Goal: Use online tool/utility: Utilize a website feature to perform a specific function

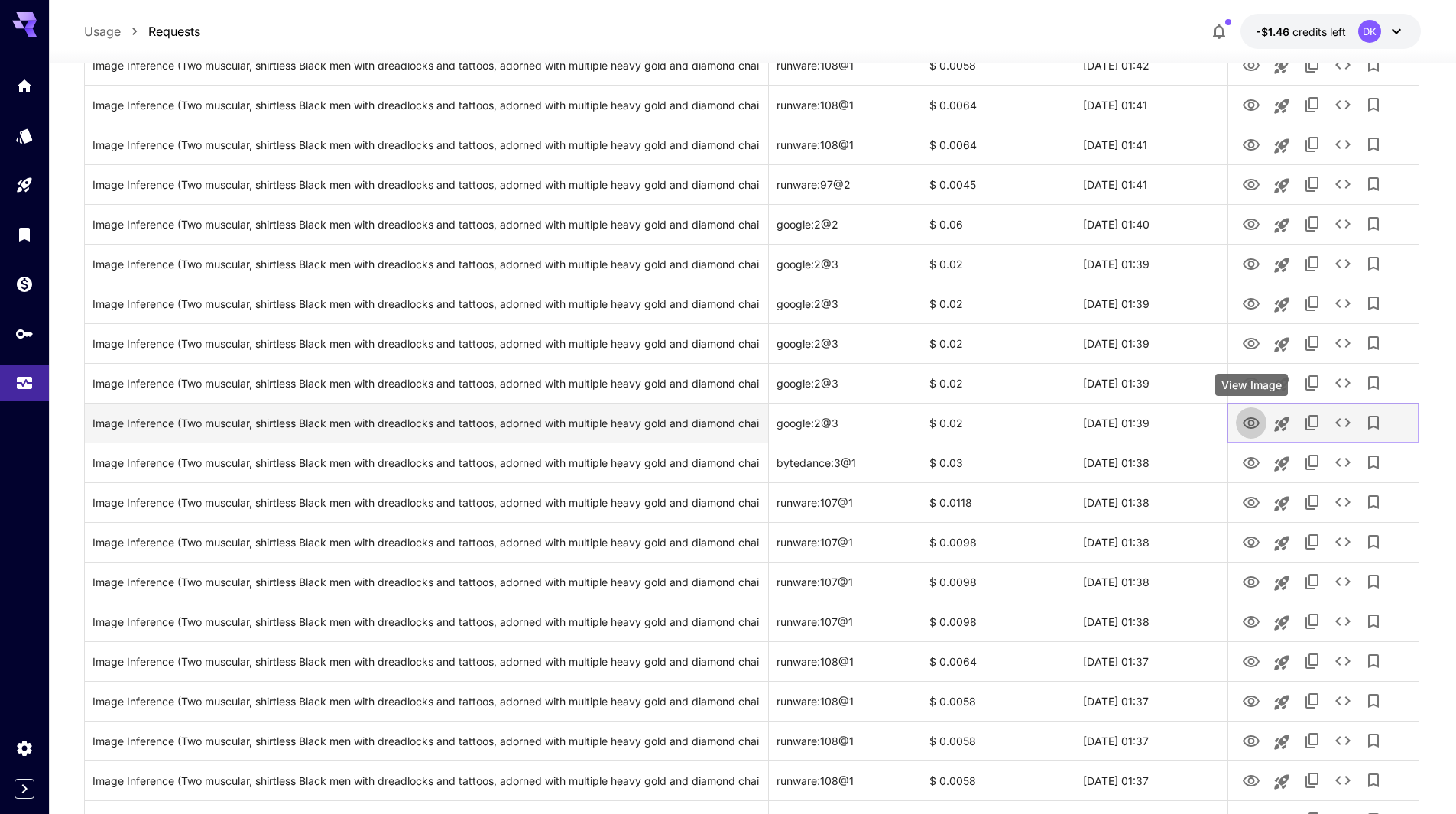
click at [1252, 418] on icon "View Image" at bounding box center [1251, 423] width 17 height 12
click at [433, 427] on div "Image Inference (Two muscular, shirtless Black men with dreadlocks and tattoos,…" at bounding box center [426, 423] width 669 height 39
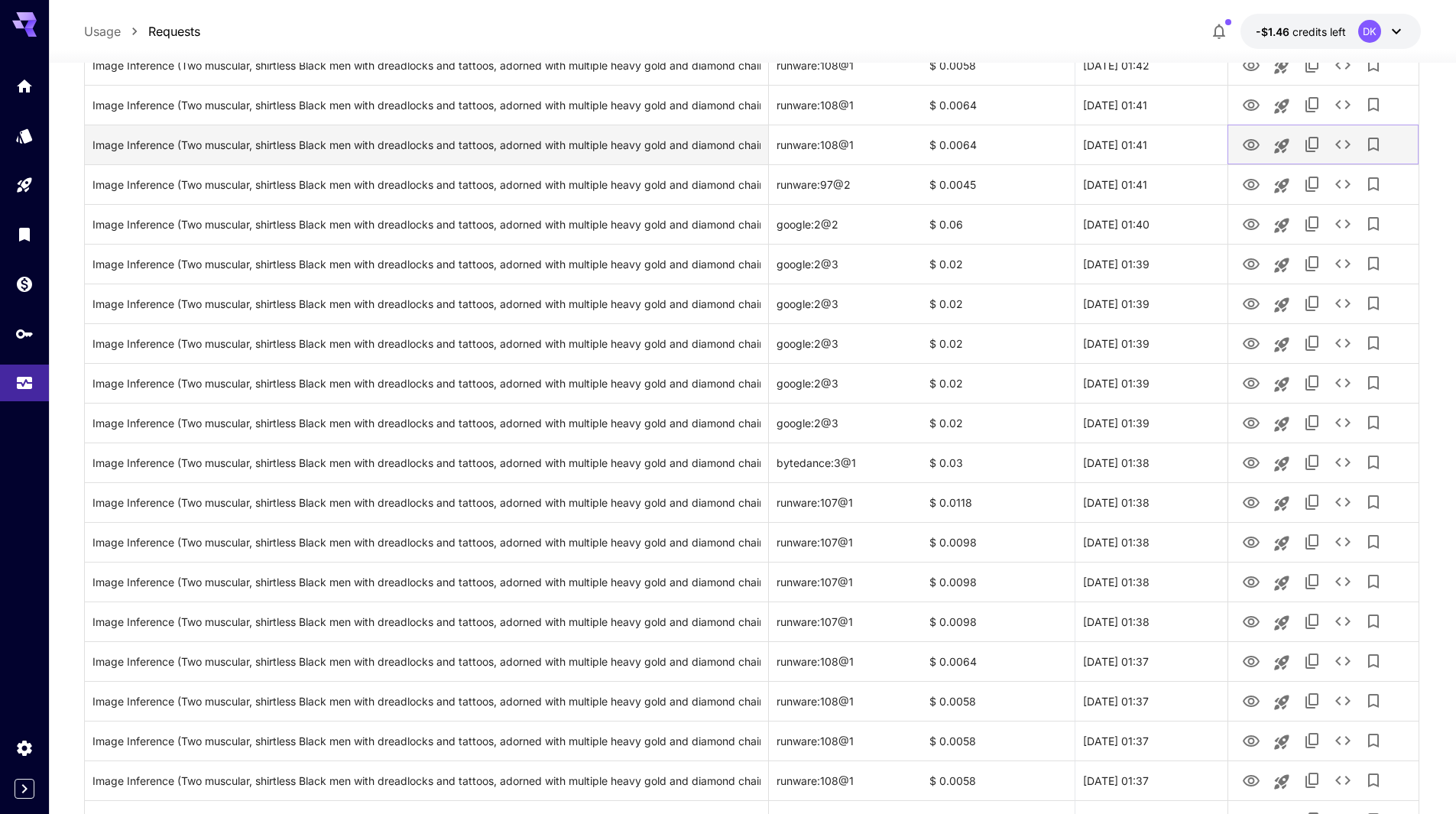
click at [1251, 149] on icon "View Image" at bounding box center [1251, 145] width 19 height 19
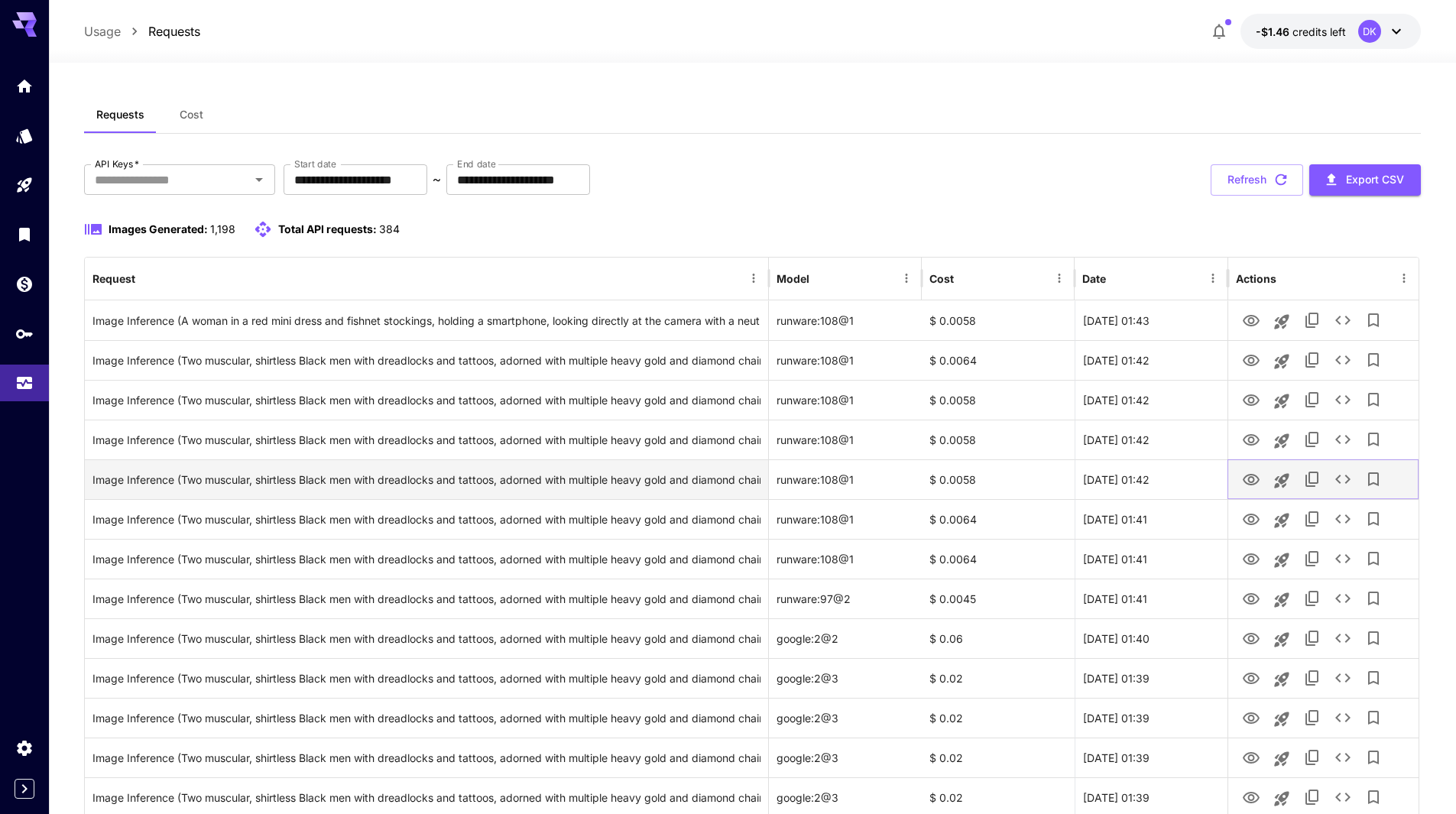
click at [1262, 477] on button "View Image" at bounding box center [1251, 479] width 31 height 32
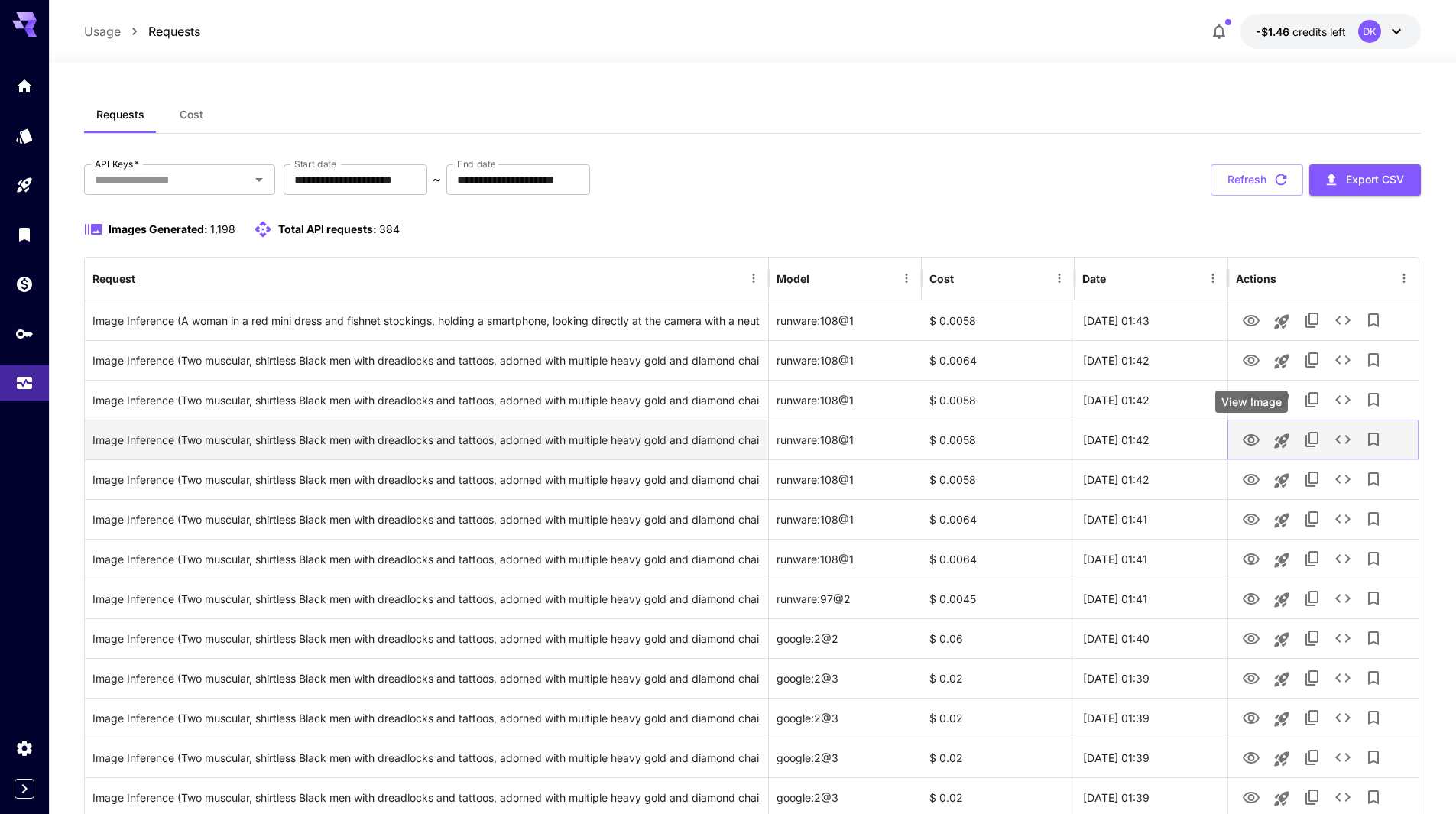
click at [1256, 439] on icon "View Image" at bounding box center [1251, 440] width 19 height 19
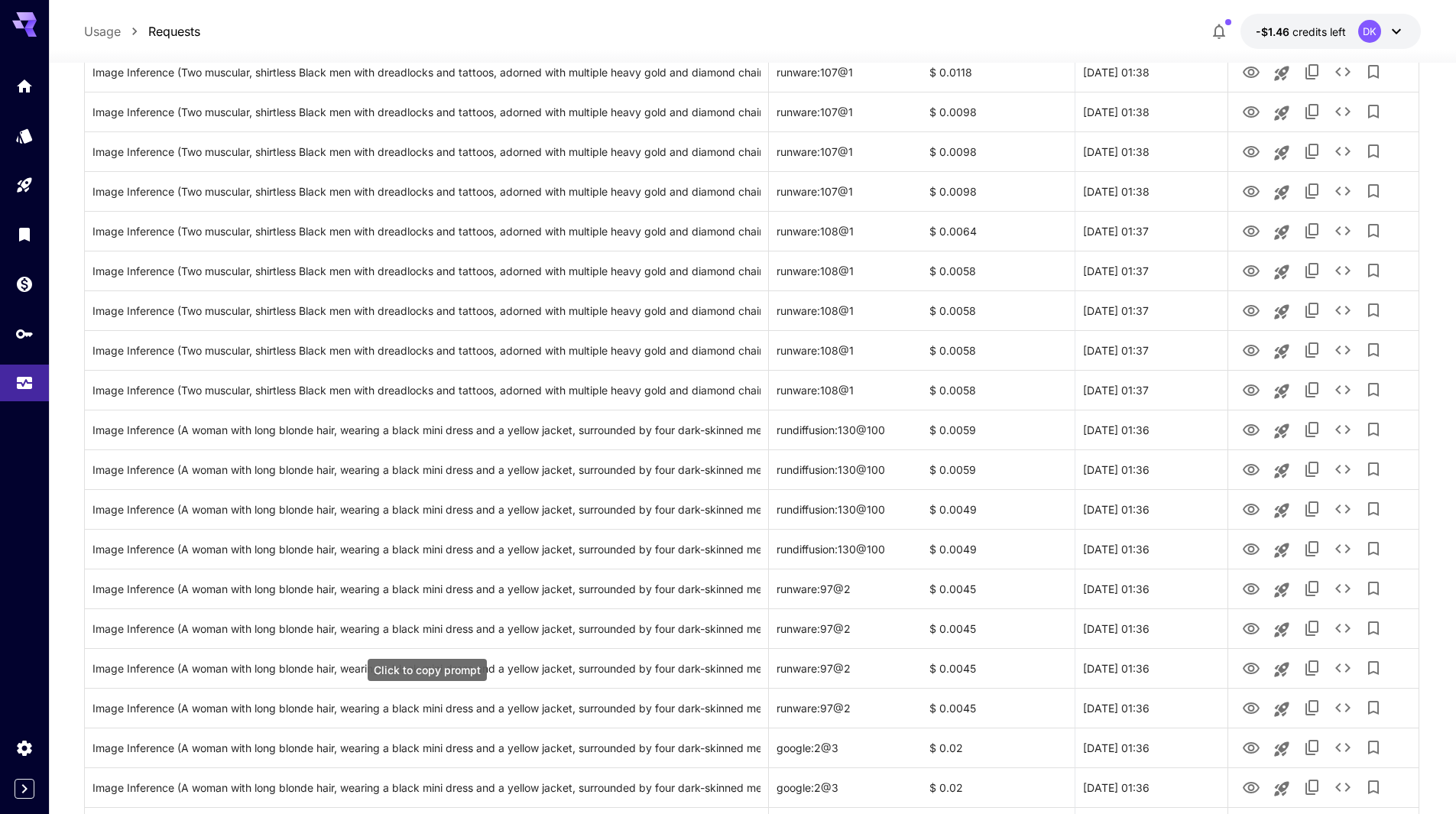
scroll to position [1223, 0]
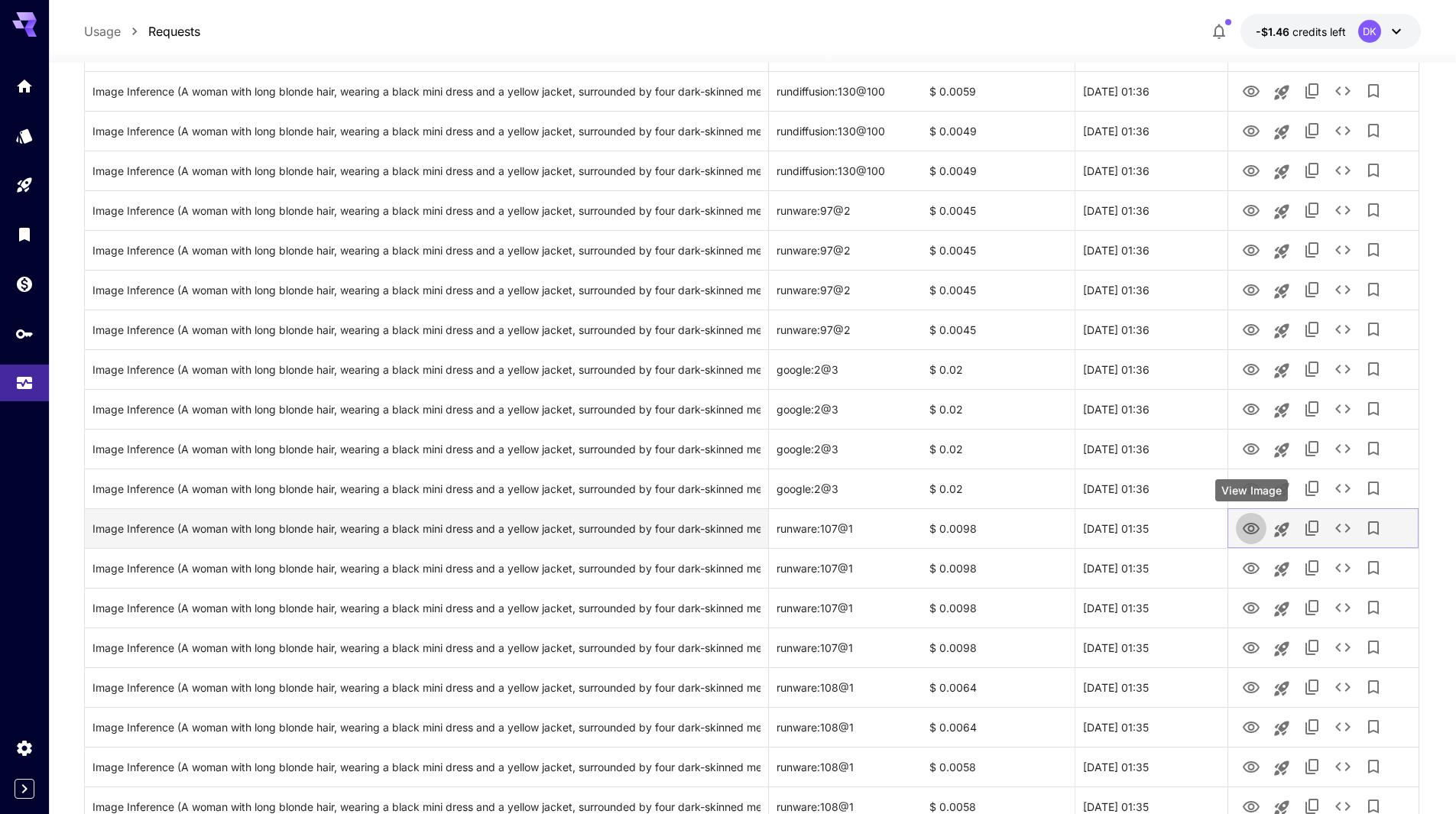
click at [1261, 530] on icon "View Image" at bounding box center [1251, 529] width 19 height 19
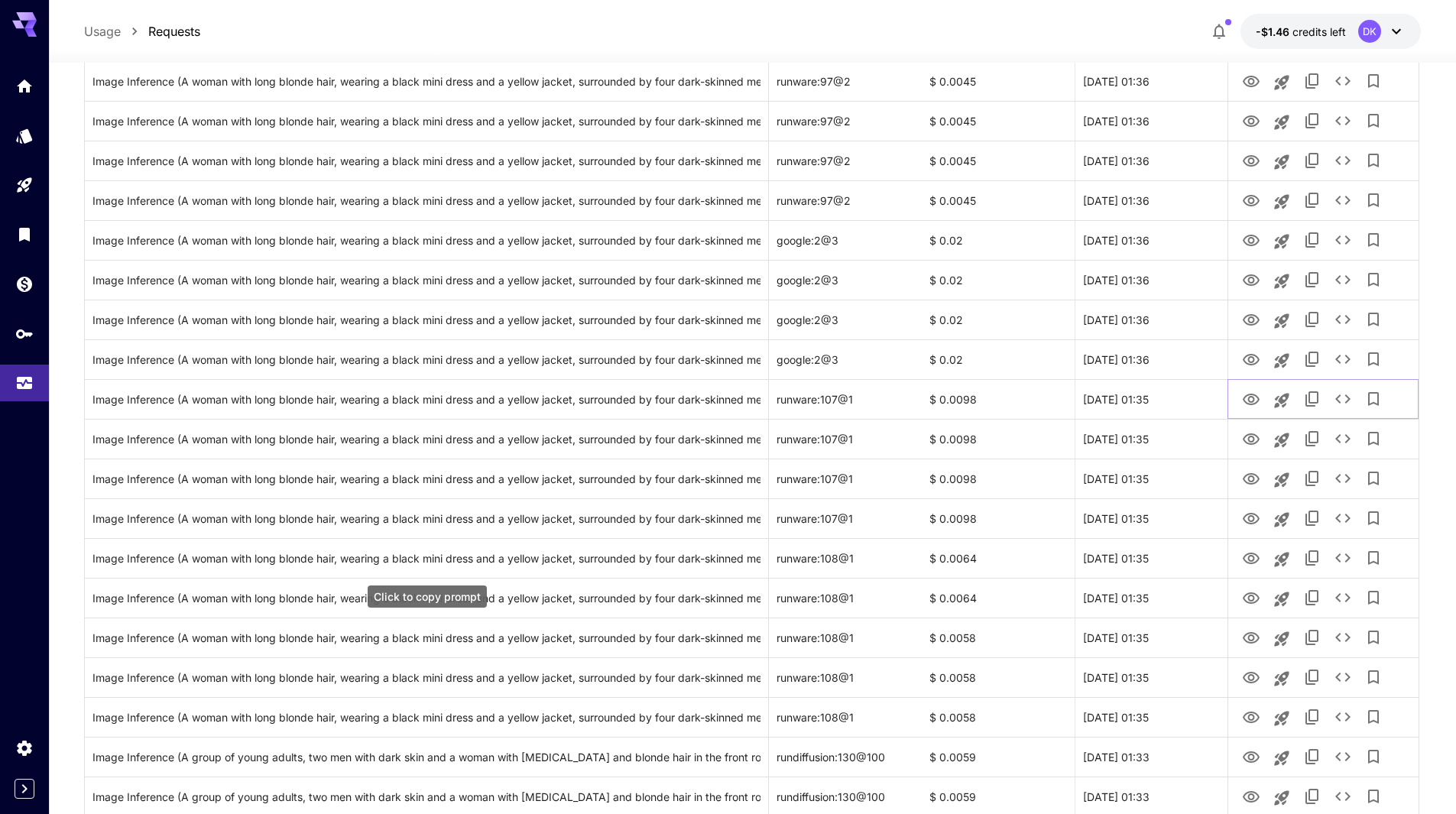
scroll to position [1561, 0]
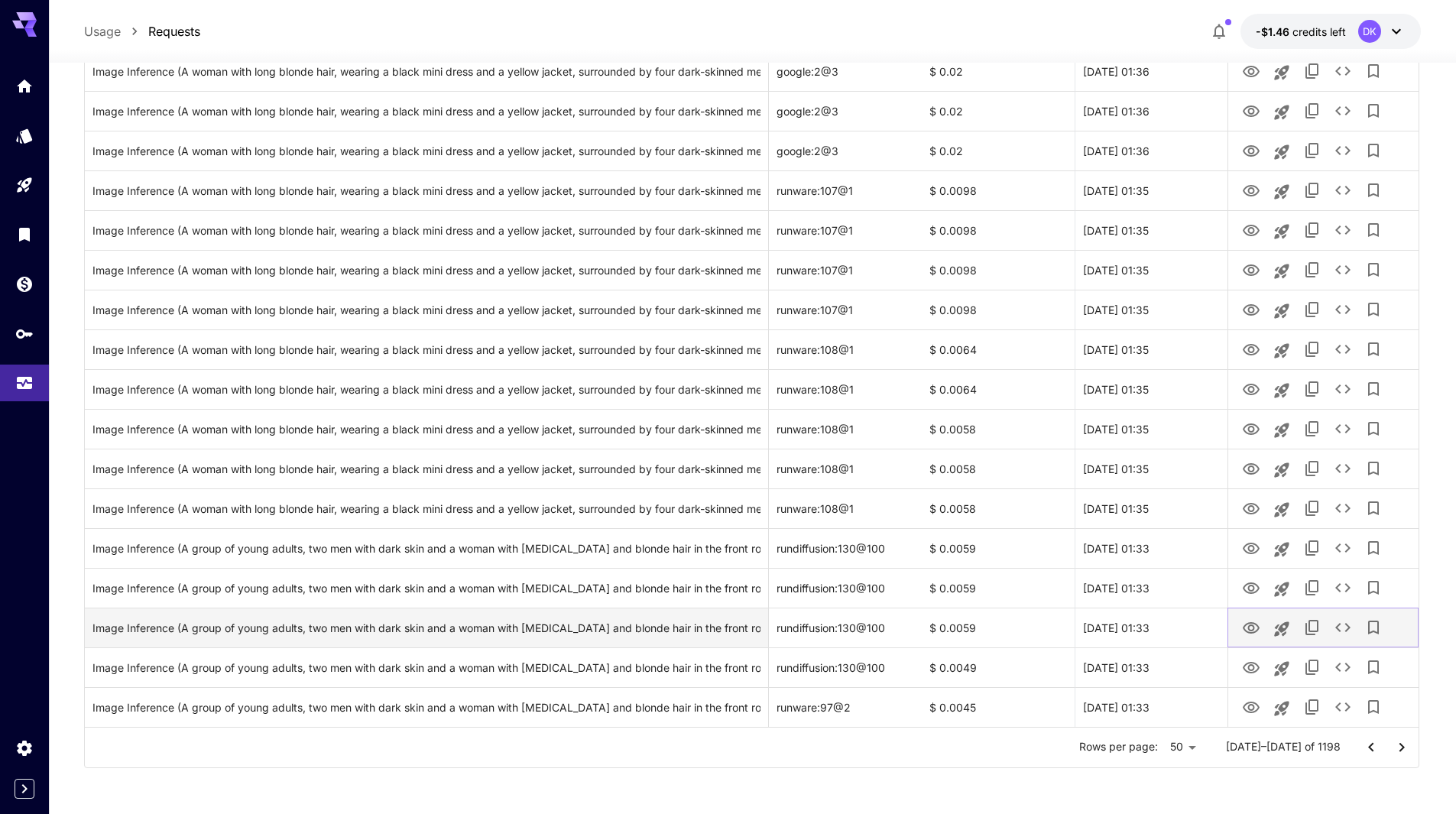
click at [1255, 628] on icon "View Image" at bounding box center [1251, 628] width 17 height 12
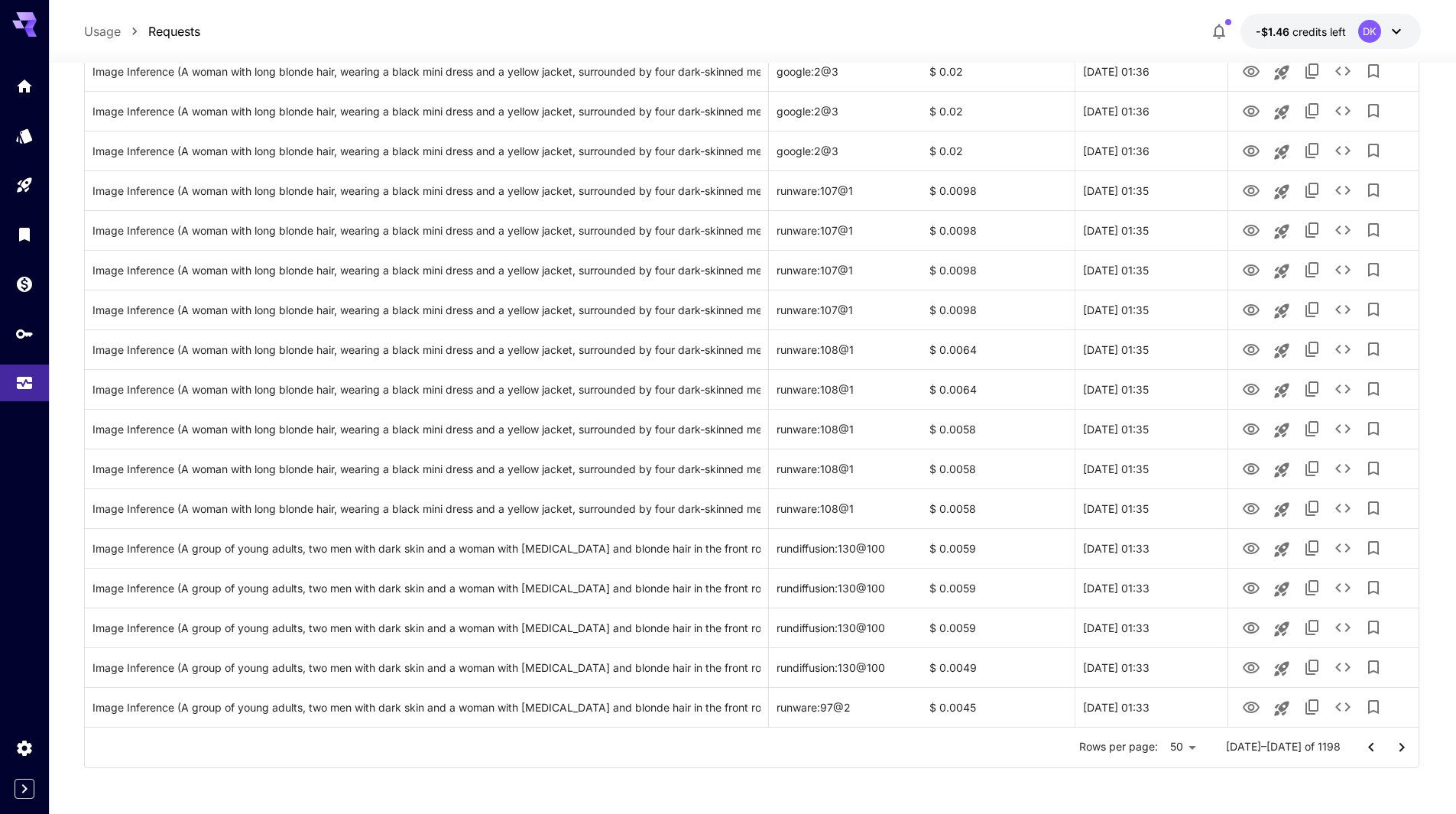
click at [1409, 742] on icon "Go to next page" at bounding box center [1402, 748] width 19 height 19
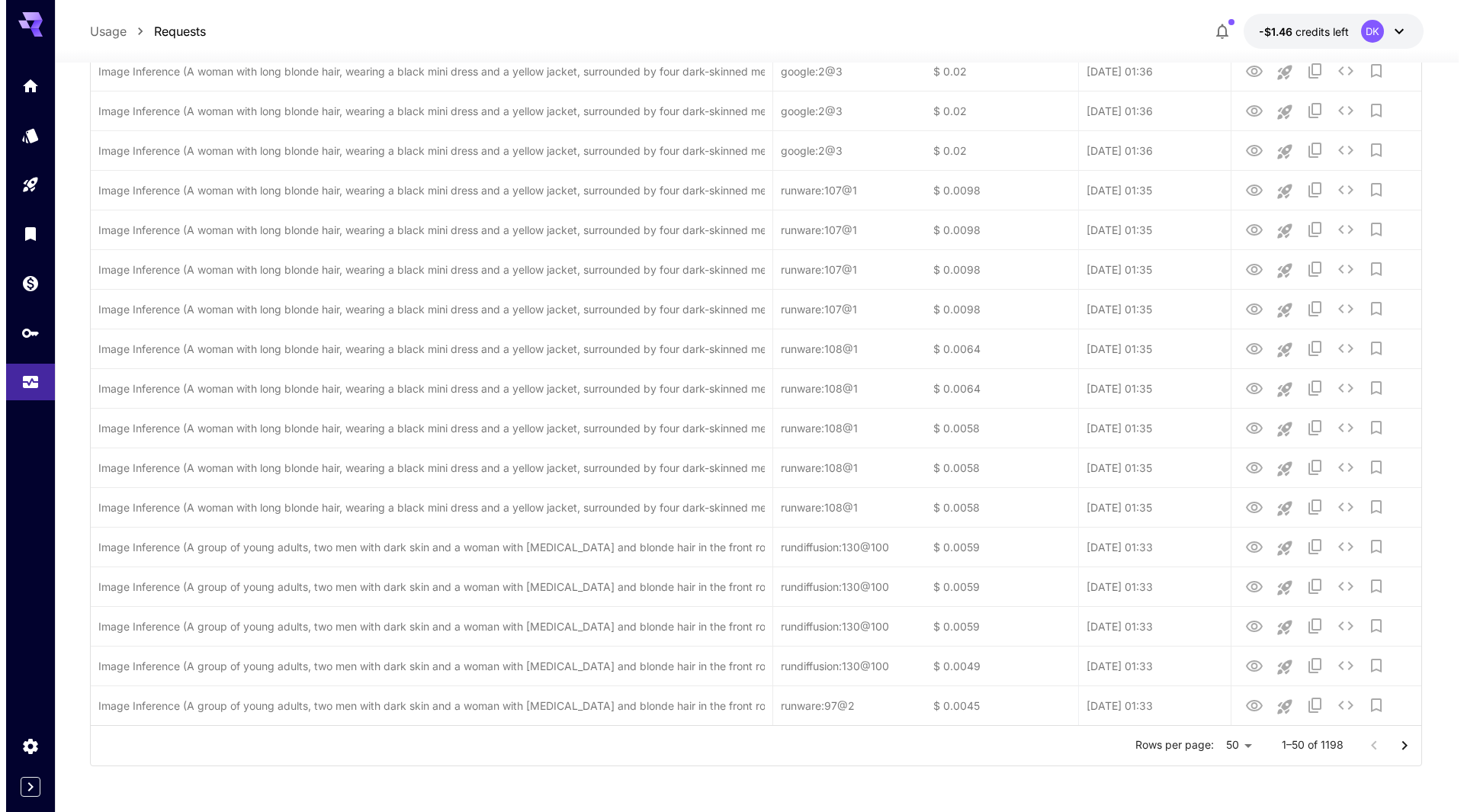
scroll to position [0, 0]
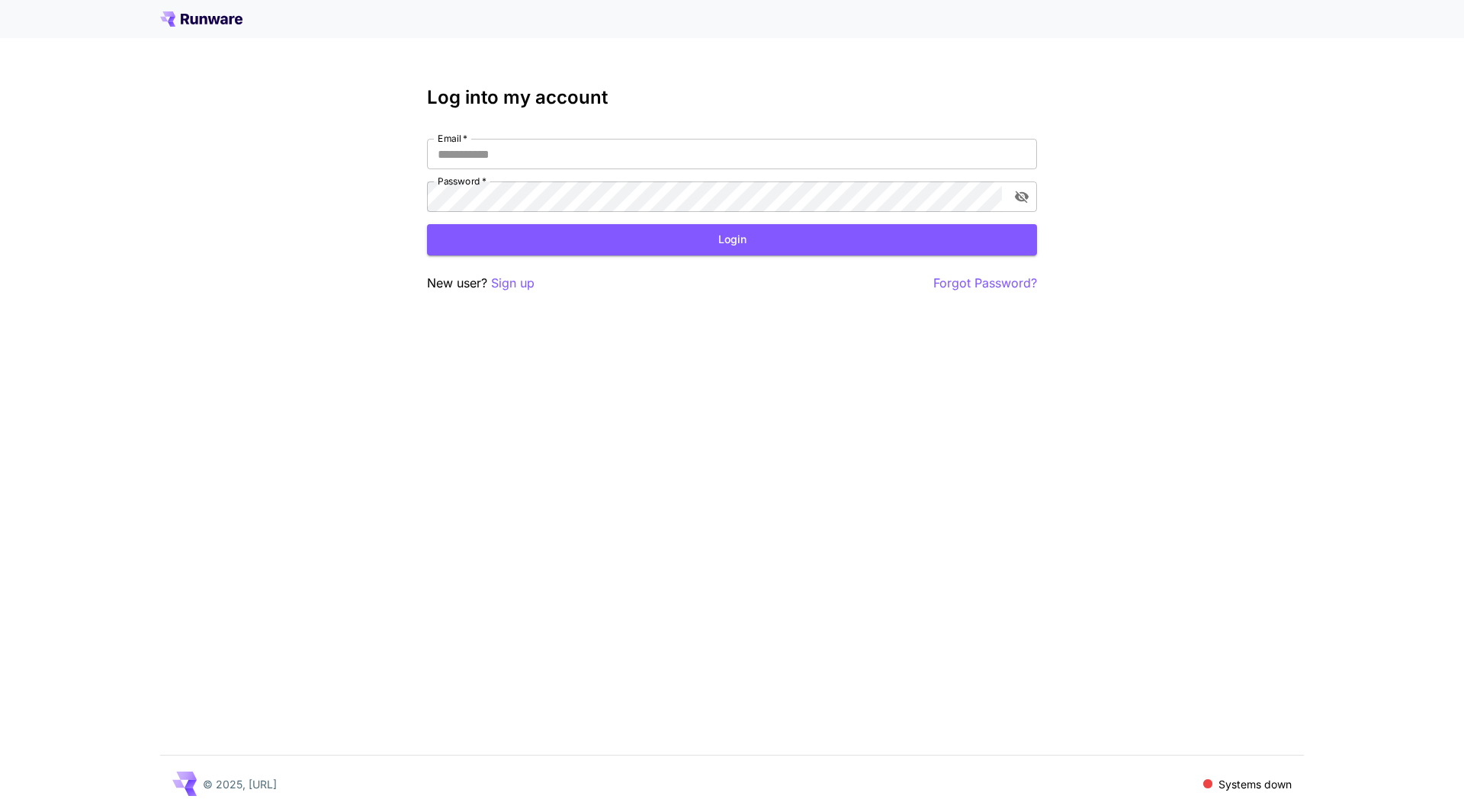
click at [466, 143] on span "*" at bounding box center [464, 138] width 6 height 12
click at [466, 143] on input "Email   *" at bounding box center [731, 153] width 610 height 31
type input "**********"
click button "Login" at bounding box center [731, 240] width 610 height 32
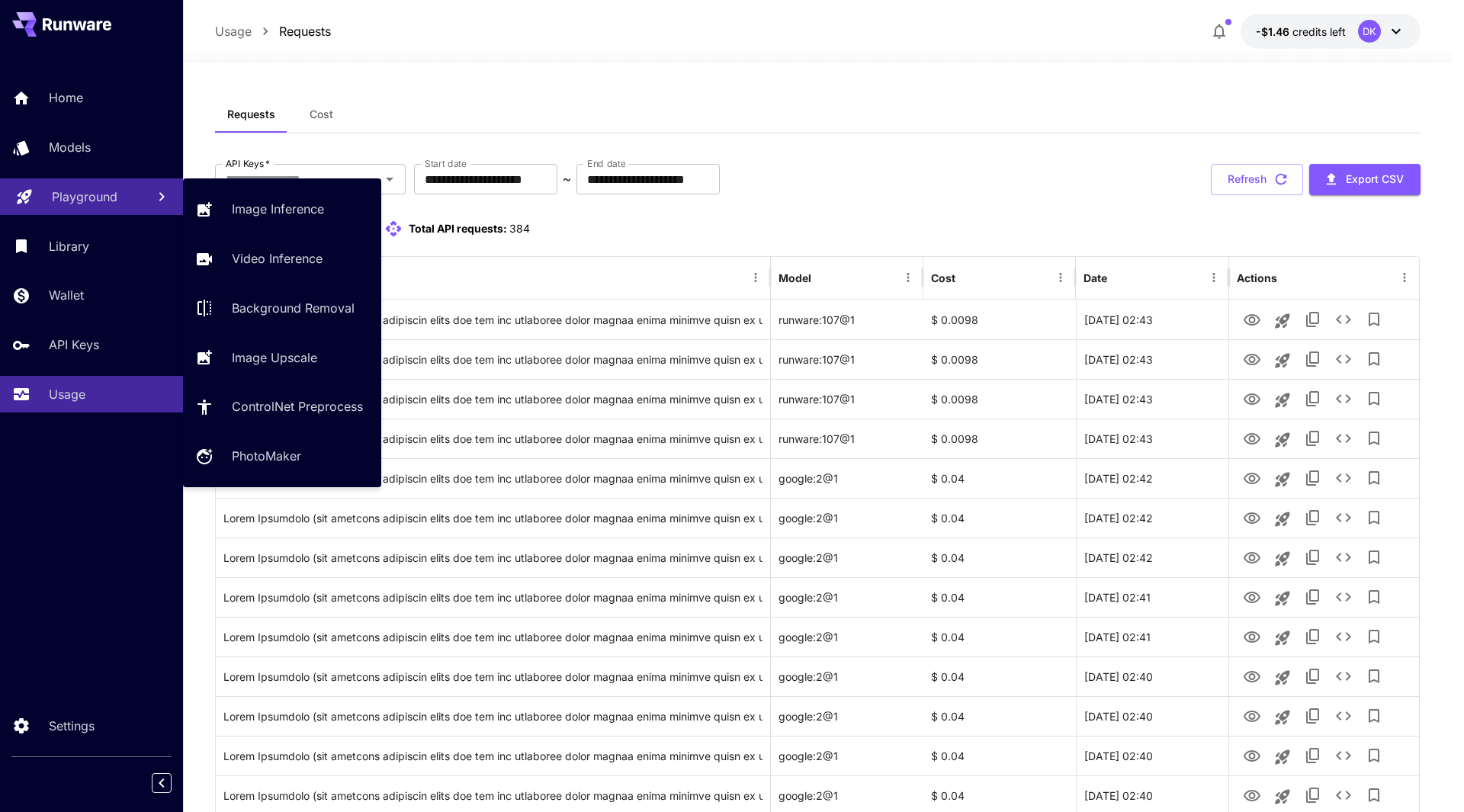
click at [89, 208] on link "Playground" at bounding box center [91, 198] width 183 height 38
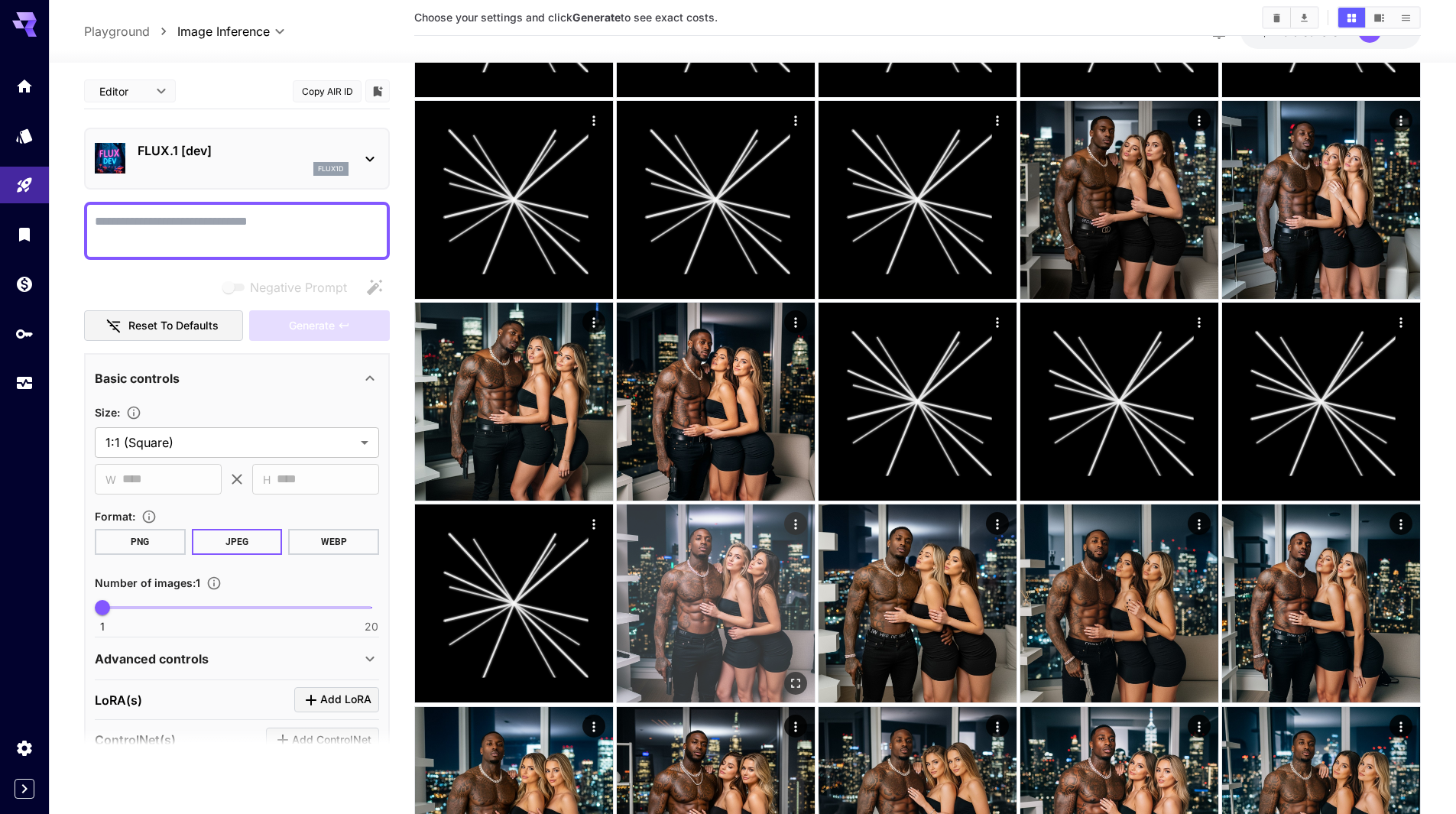
scroll to position [2676, 0]
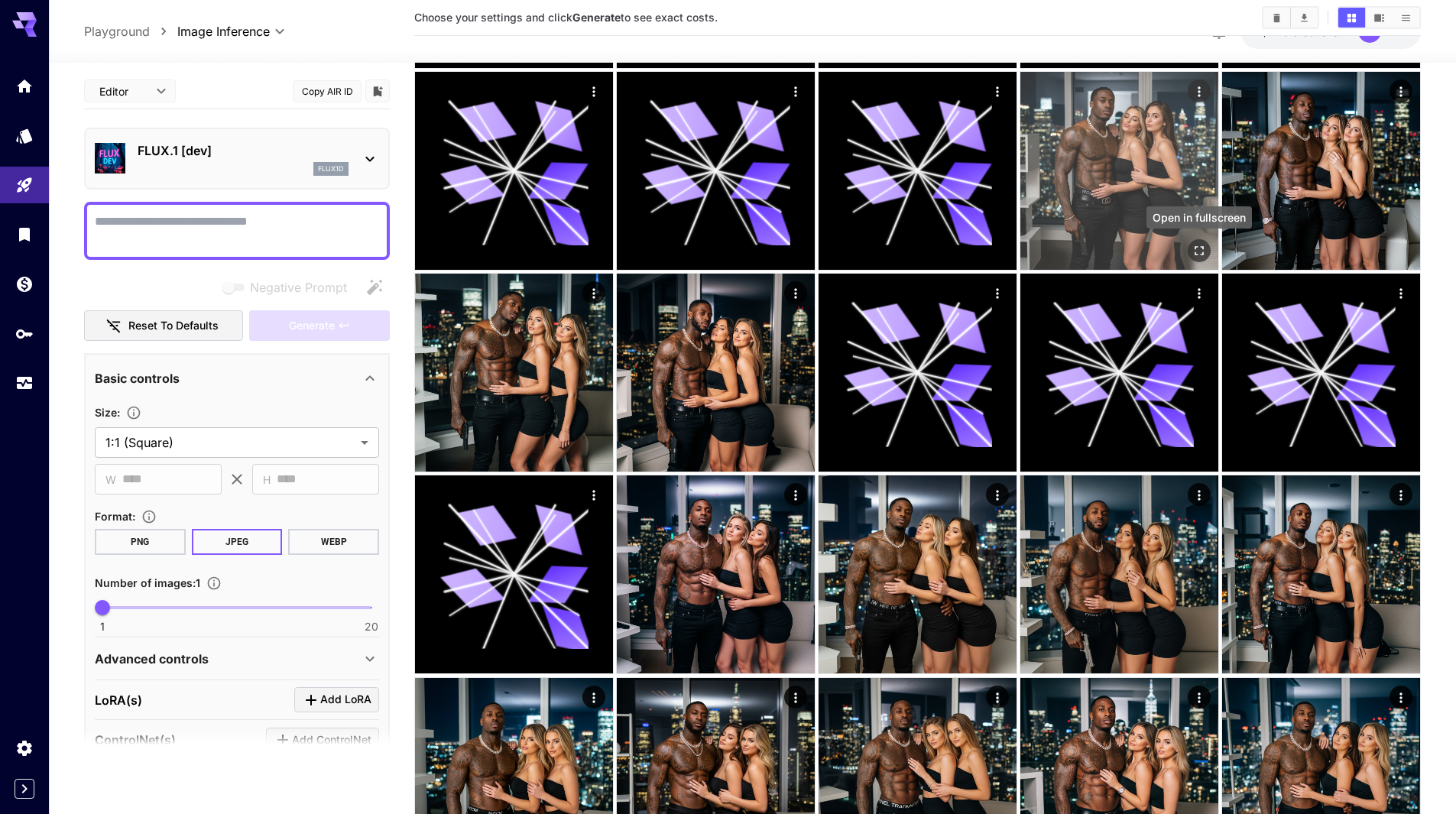
click at [1195, 254] on icon "Open in fullscreen" at bounding box center [1198, 250] width 15 height 15
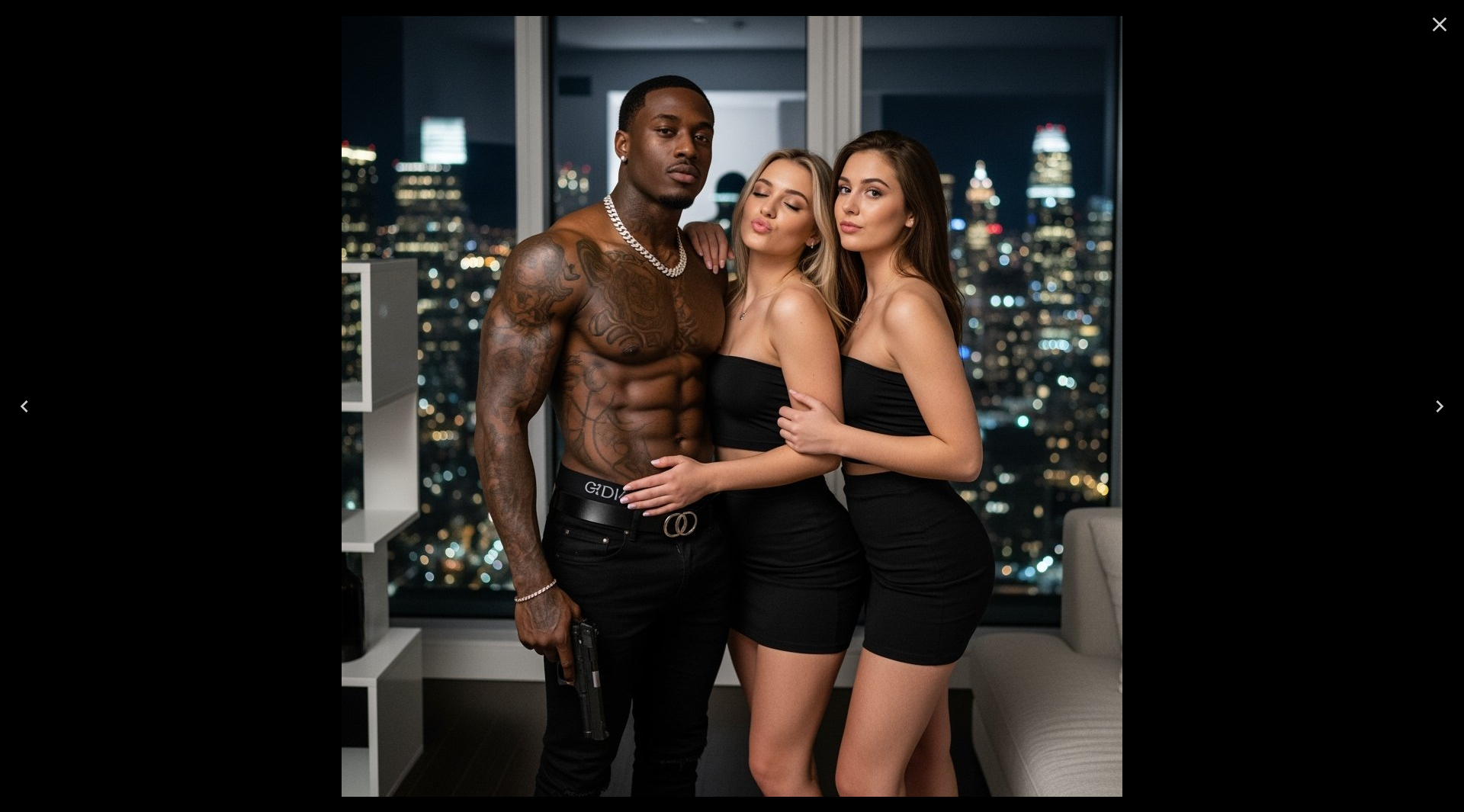
click at [138, 339] on div at bounding box center [732, 406] width 1464 height 812
click at [1449, 29] on icon "Close" at bounding box center [1439, 24] width 25 height 25
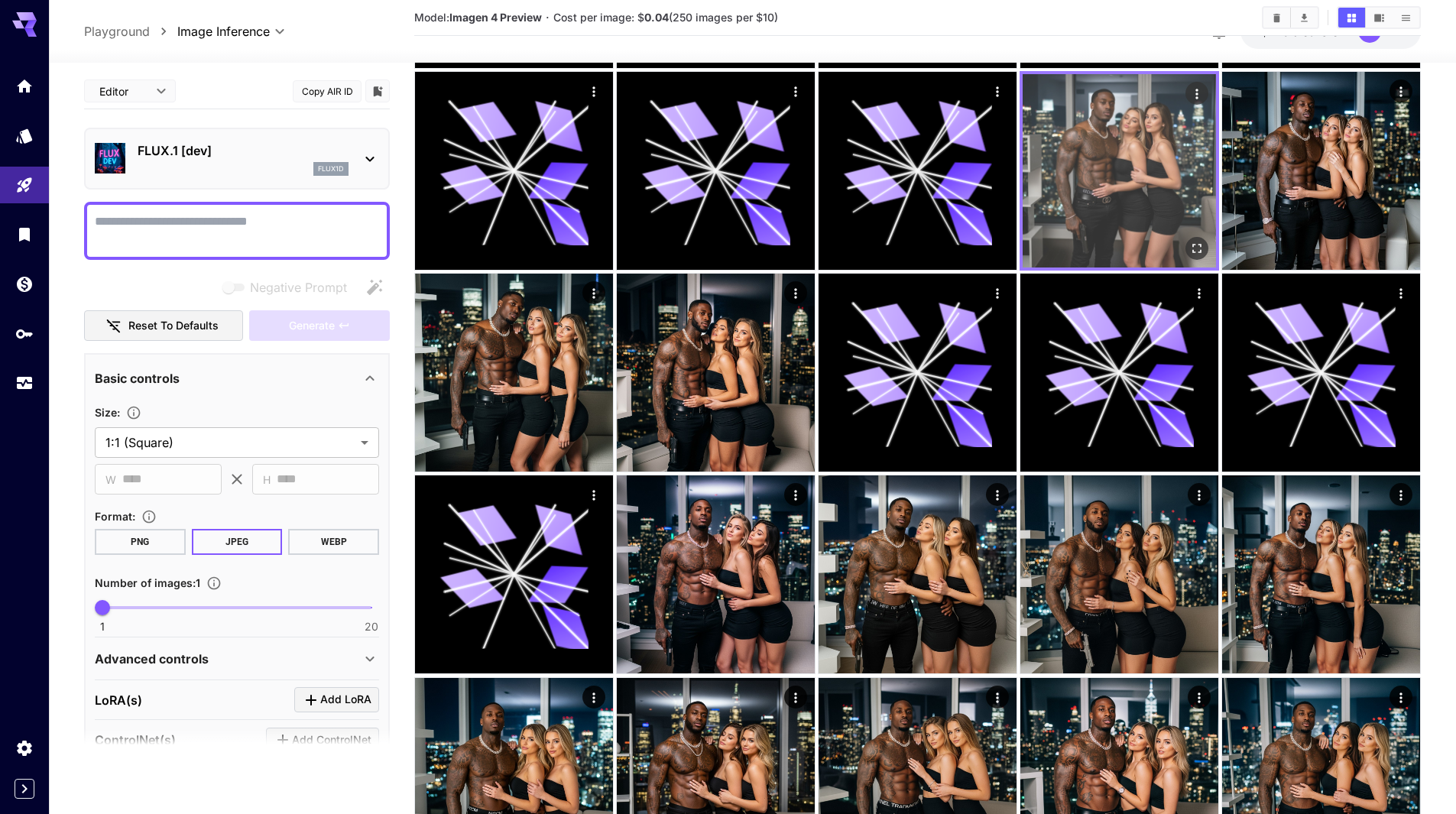
click at [1111, 147] on img at bounding box center [1119, 170] width 193 height 193
click at [1201, 98] on icon "Actions" at bounding box center [1196, 93] width 15 height 15
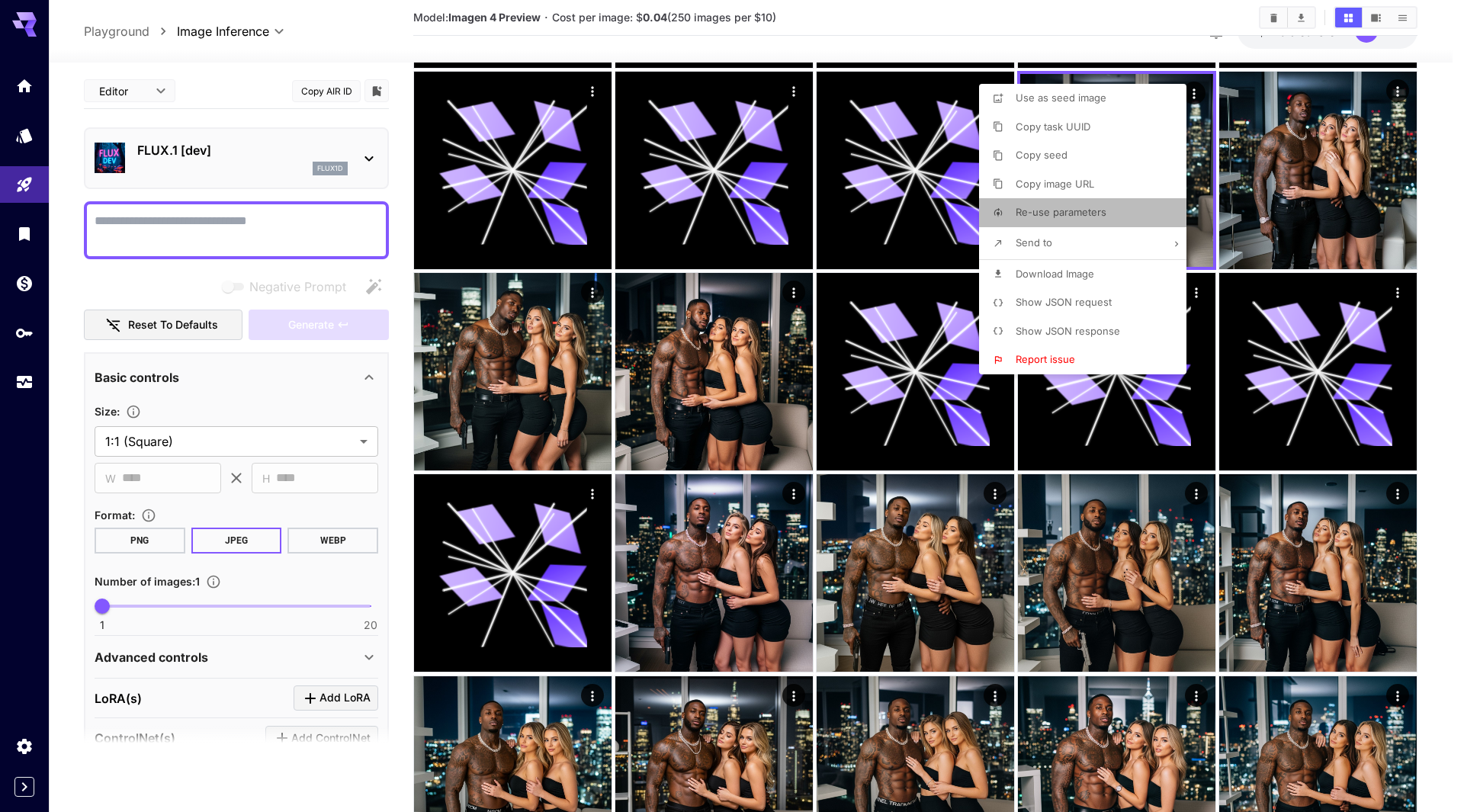
click at [1071, 210] on span "Re-use parameters" at bounding box center [1061, 211] width 91 height 12
type textarea "**********"
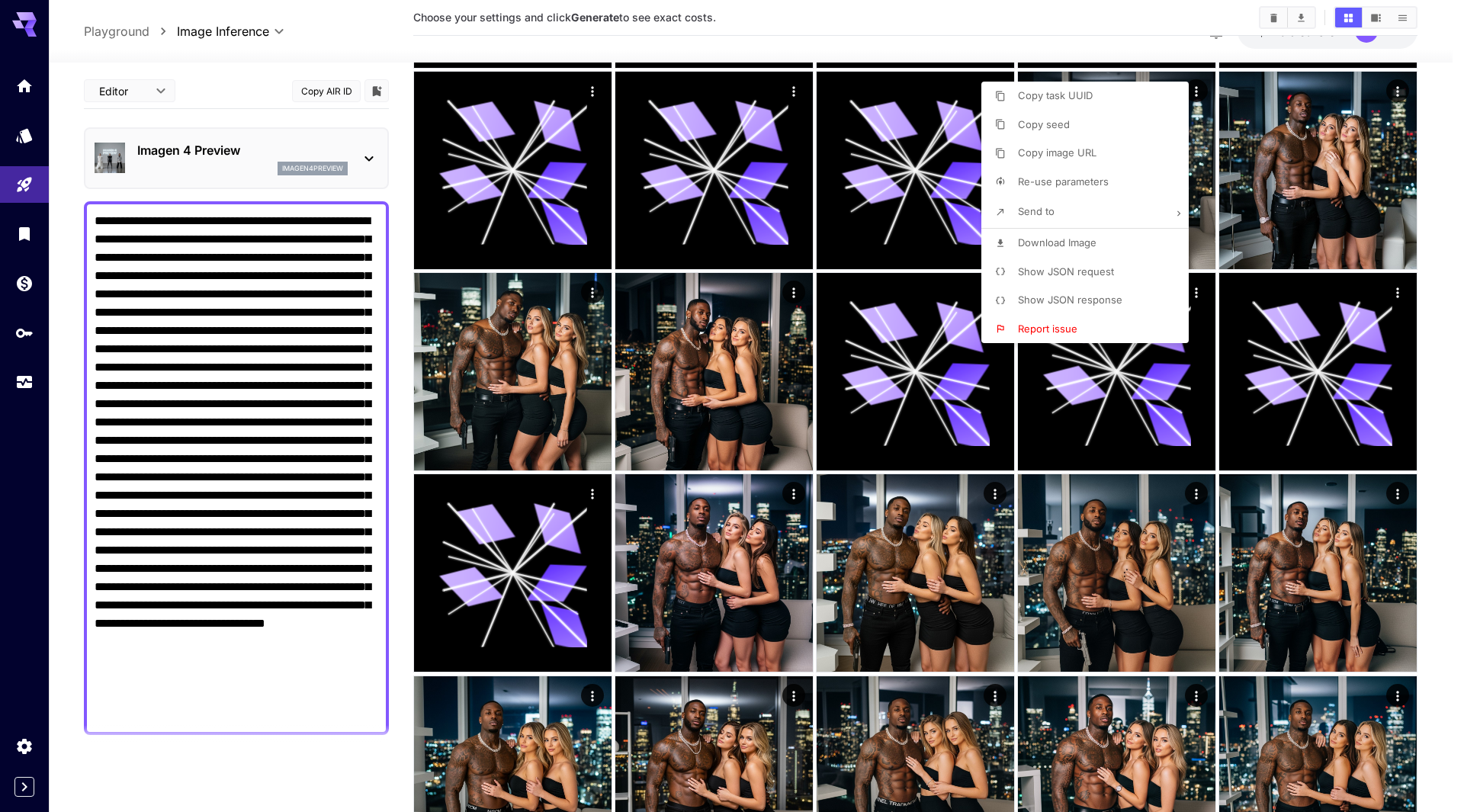
drag, startPoint x: 151, startPoint y: 717, endPoint x: 72, endPoint y: 475, distance: 254.6
click at [41, 423] on div at bounding box center [732, 406] width 1464 height 812
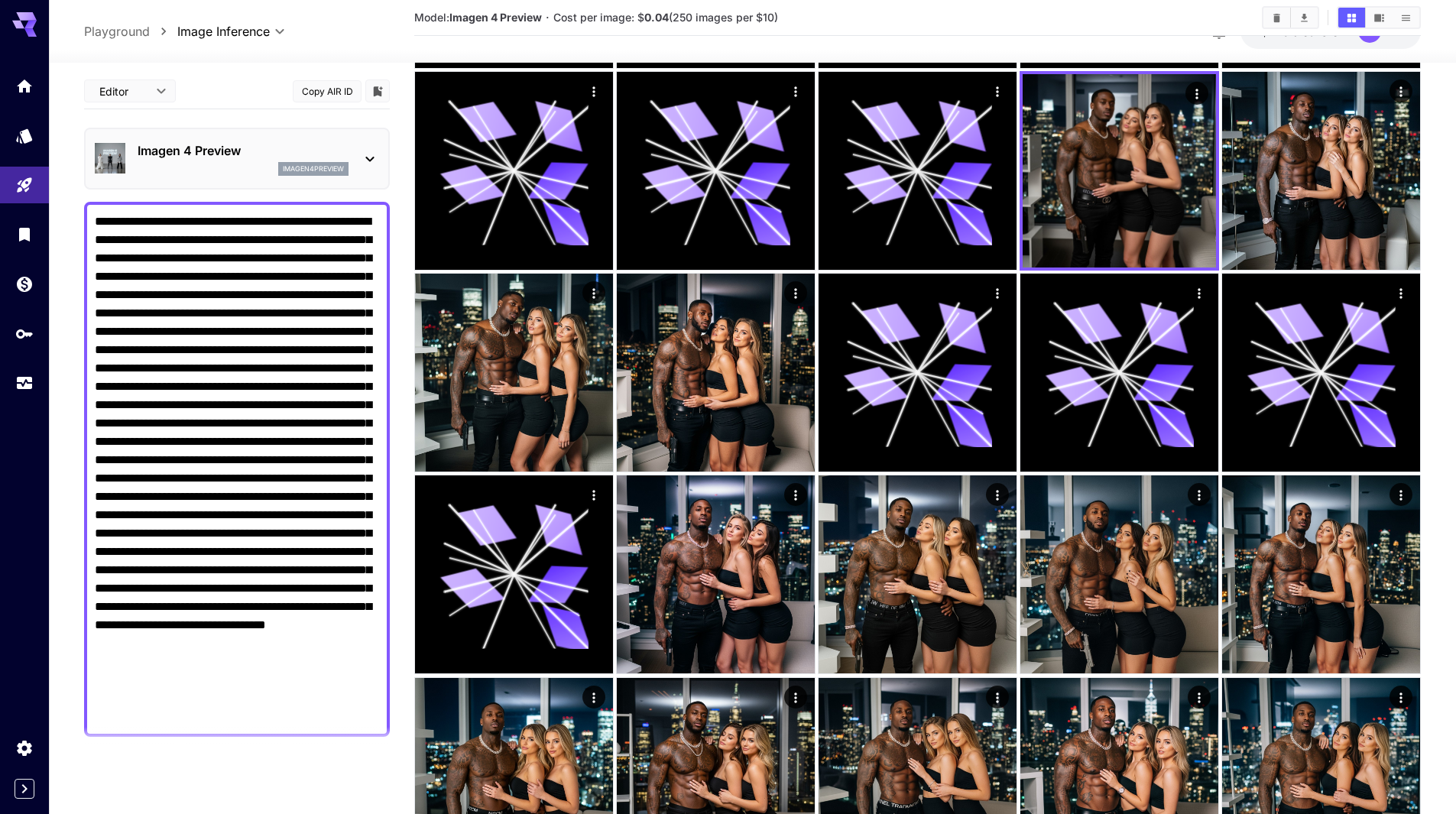
drag, startPoint x: 148, startPoint y: 726, endPoint x: 152, endPoint y: 715, distance: 11.7
click at [145, 722] on div at bounding box center [237, 469] width 306 height 535
drag, startPoint x: 153, startPoint y: 719, endPoint x: 106, endPoint y: 266, distance: 455.4
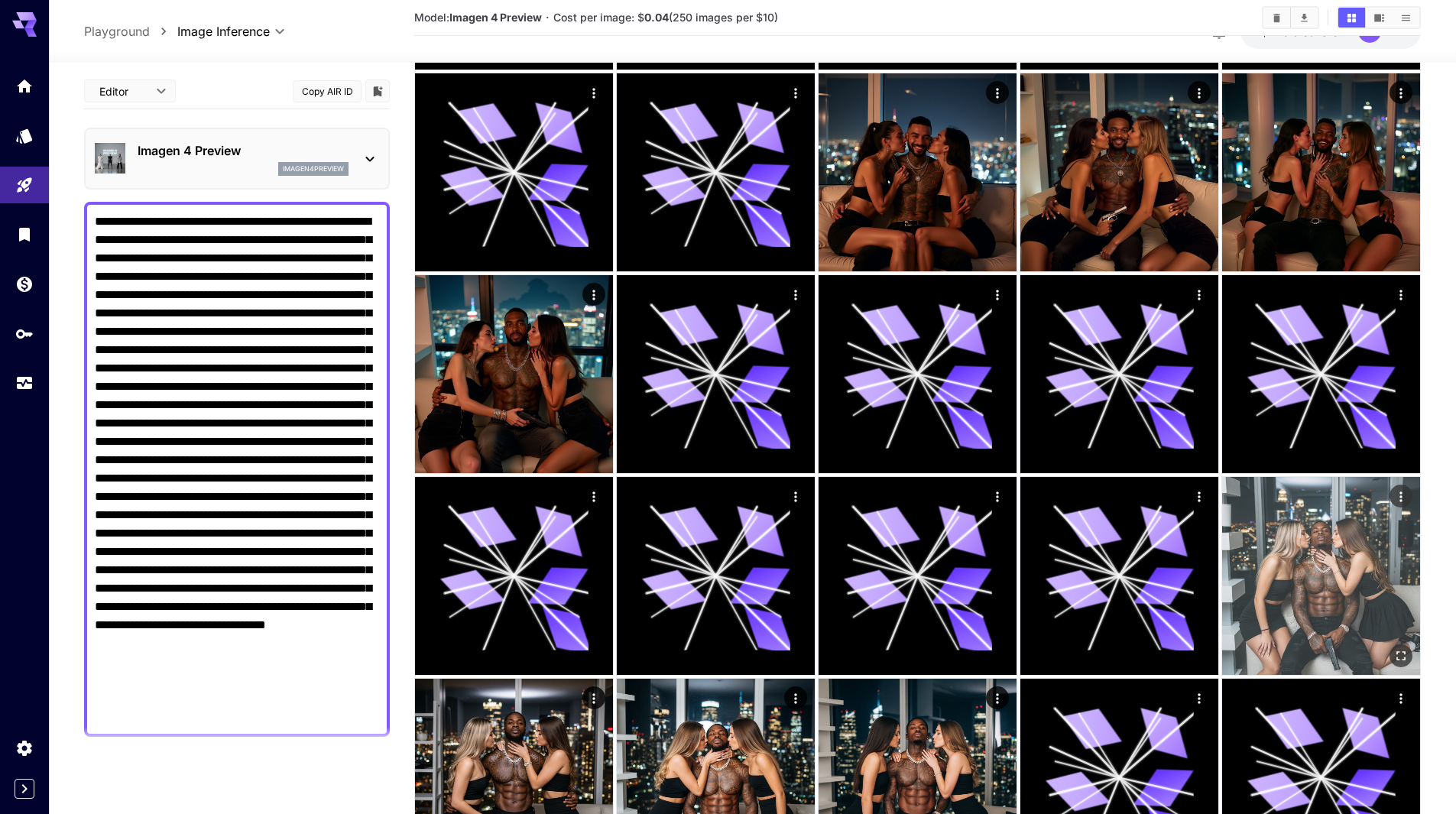
scroll to position [386, 0]
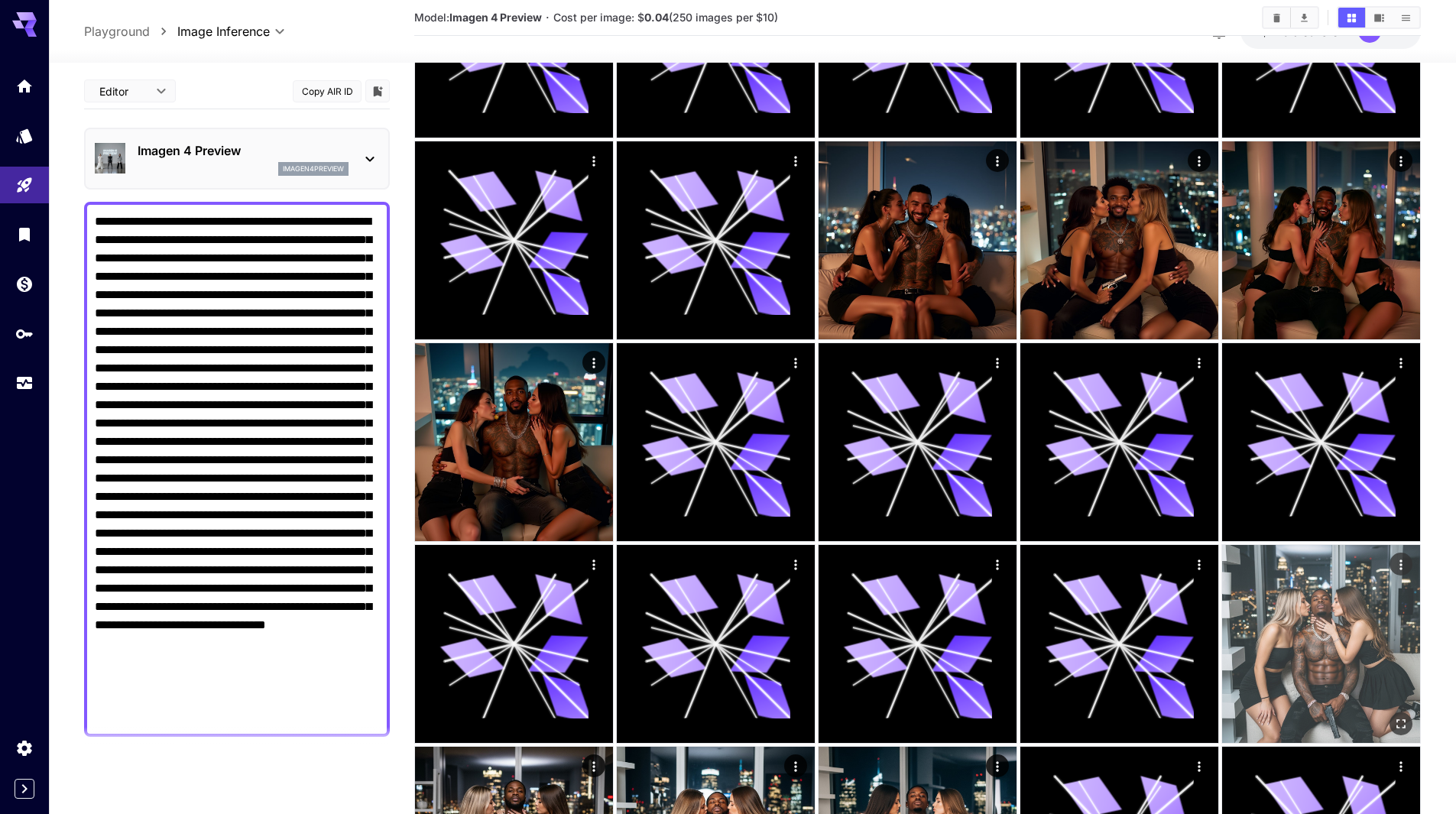
click at [1400, 725] on icon "Open in fullscreen" at bounding box center [1401, 723] width 15 height 15
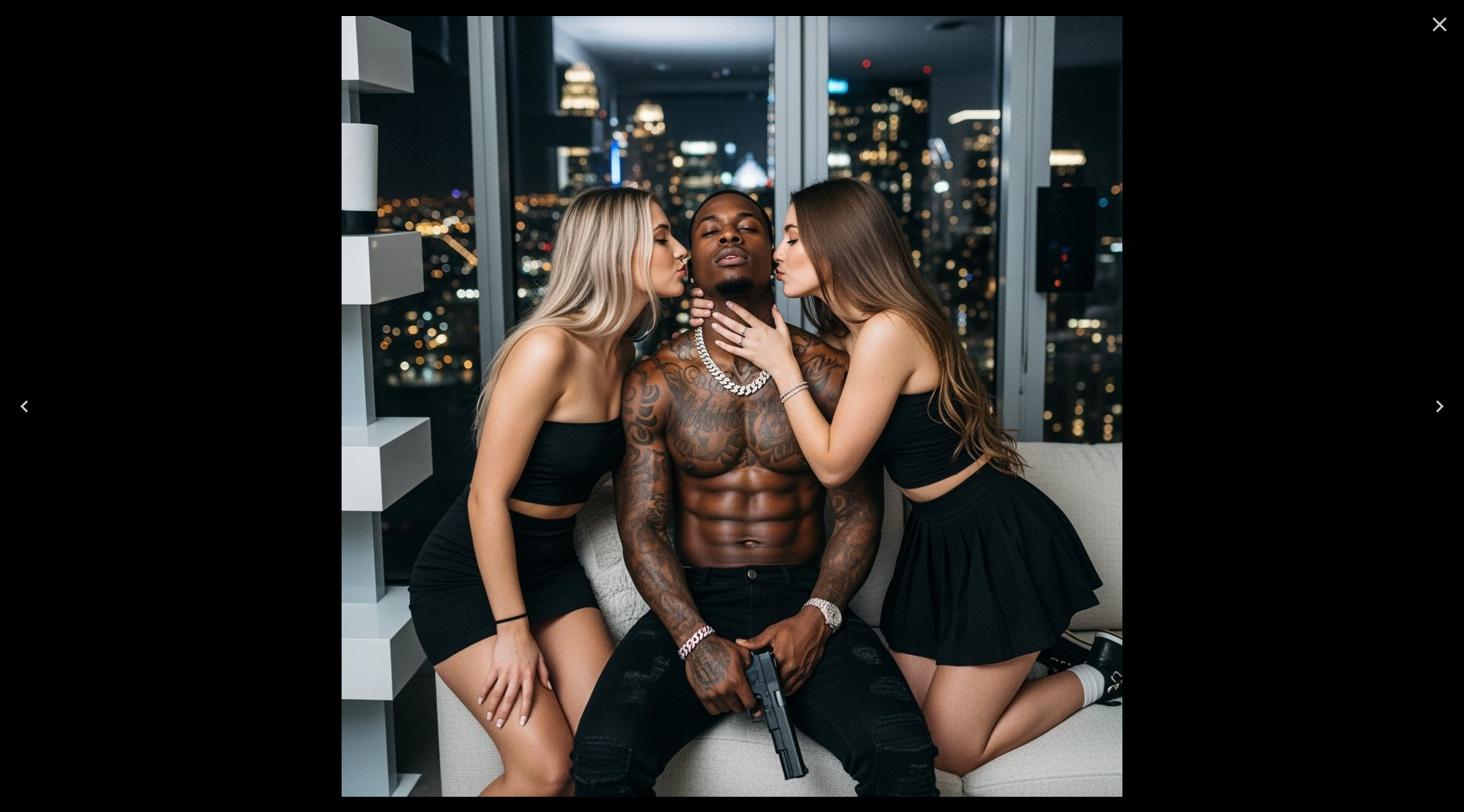
click at [1439, 25] on icon "Close" at bounding box center [1439, 25] width 15 height 15
